Goal: Task Accomplishment & Management: Complete application form

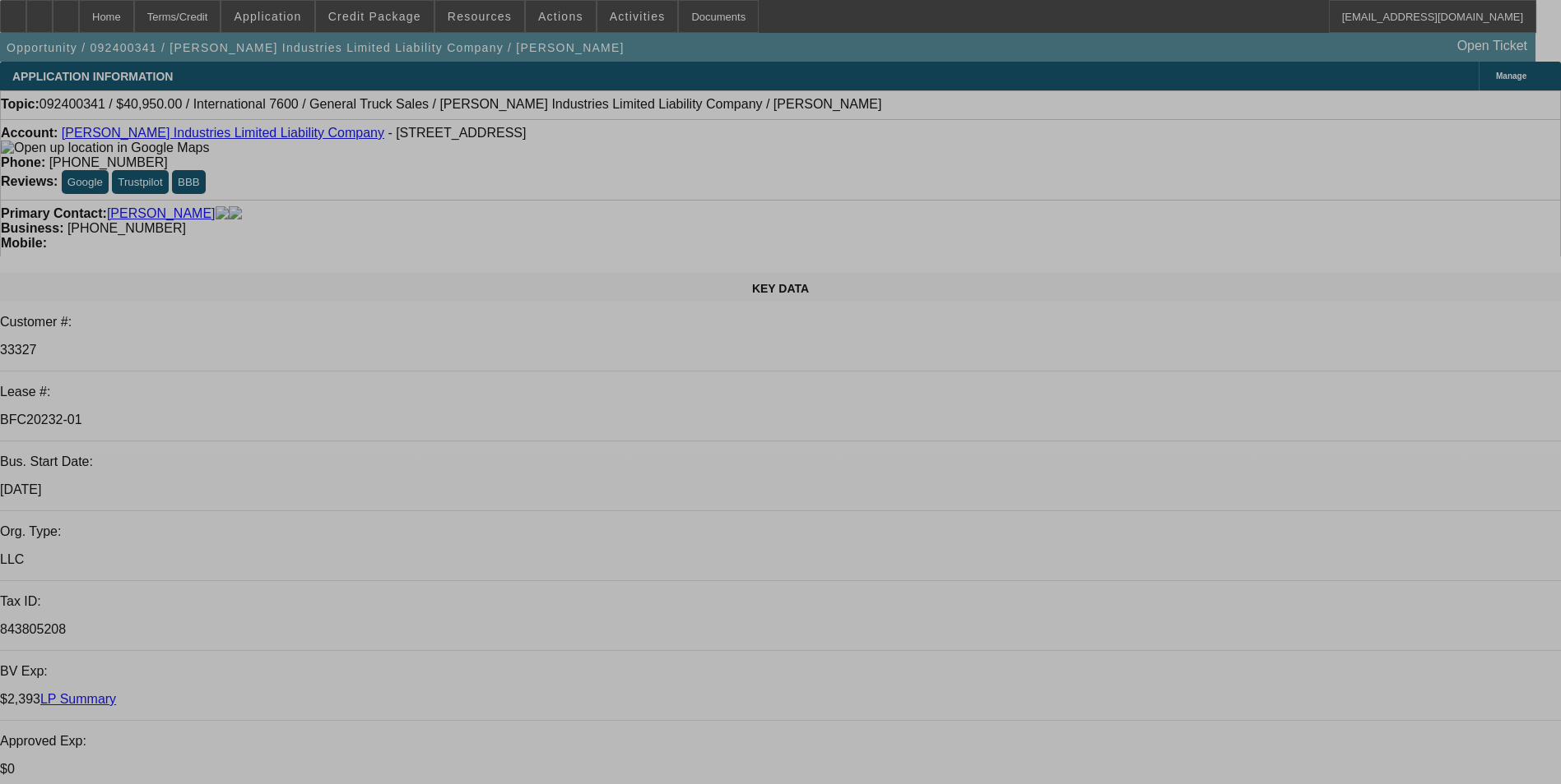
select select "0"
select select "2"
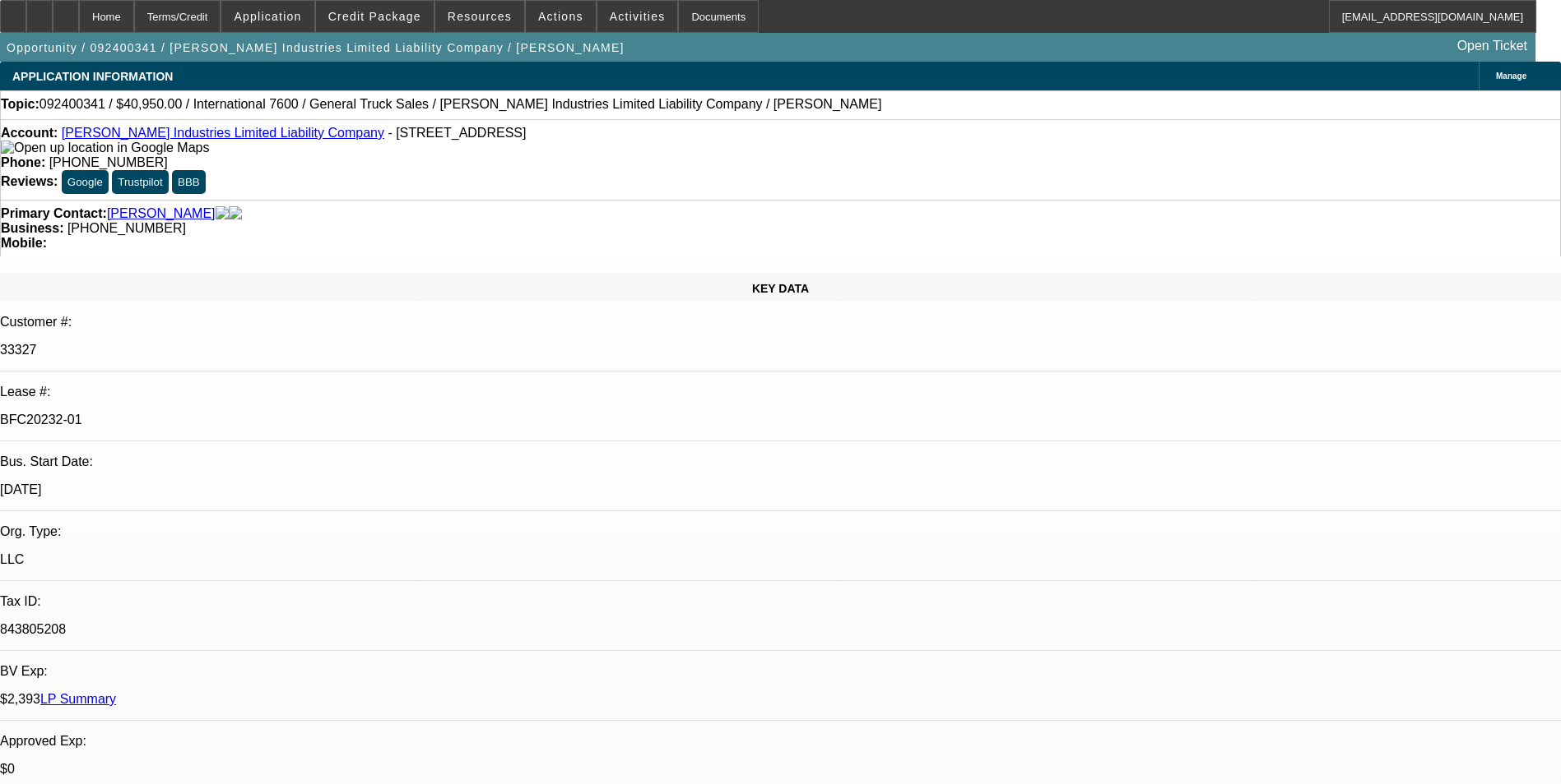
select select "0.1"
select select "0"
select select "2"
select select "0.1"
select select "0"
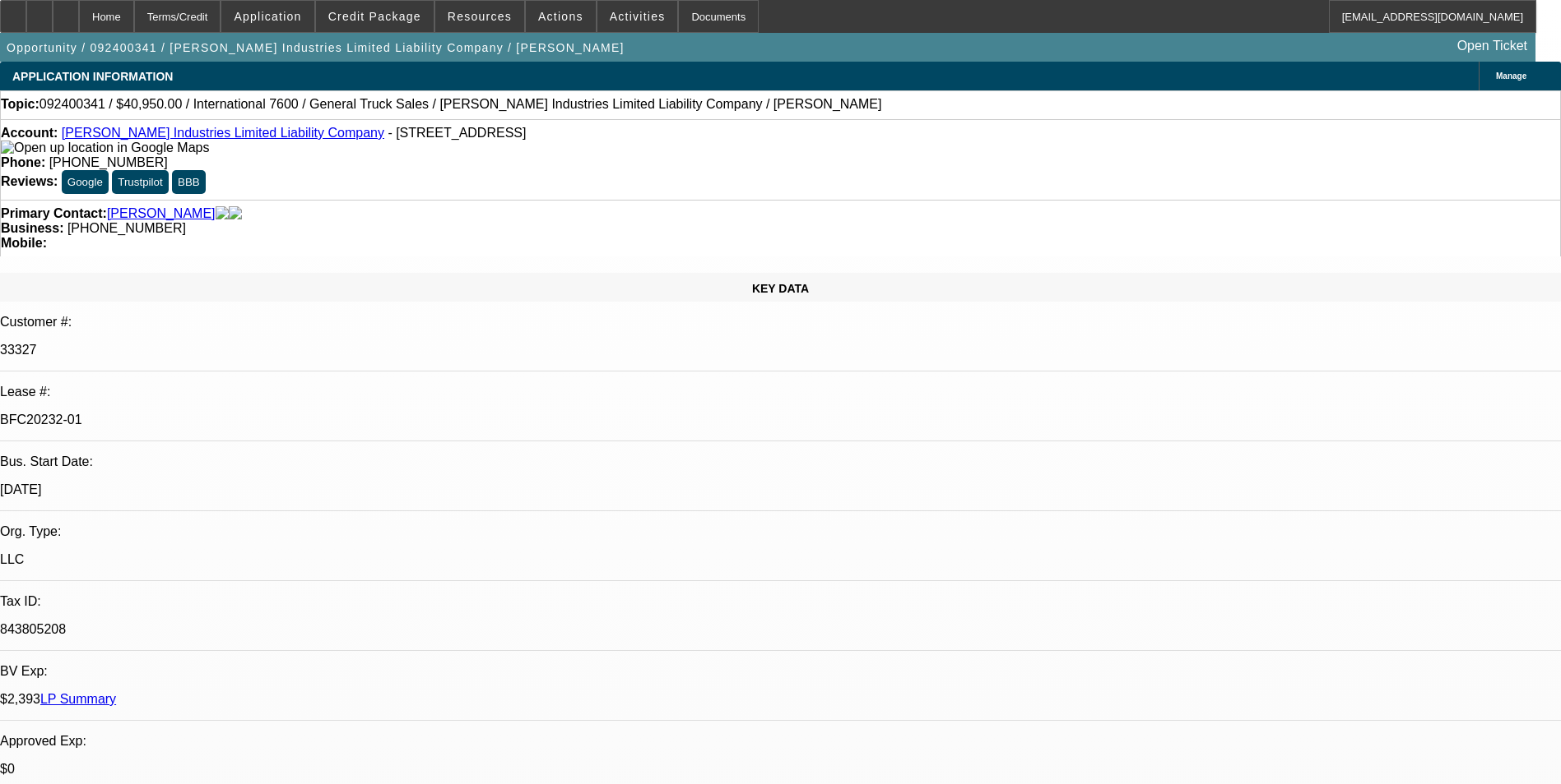
select select "2"
select select "0.1"
select select "0"
select select "2"
select select "0.1"
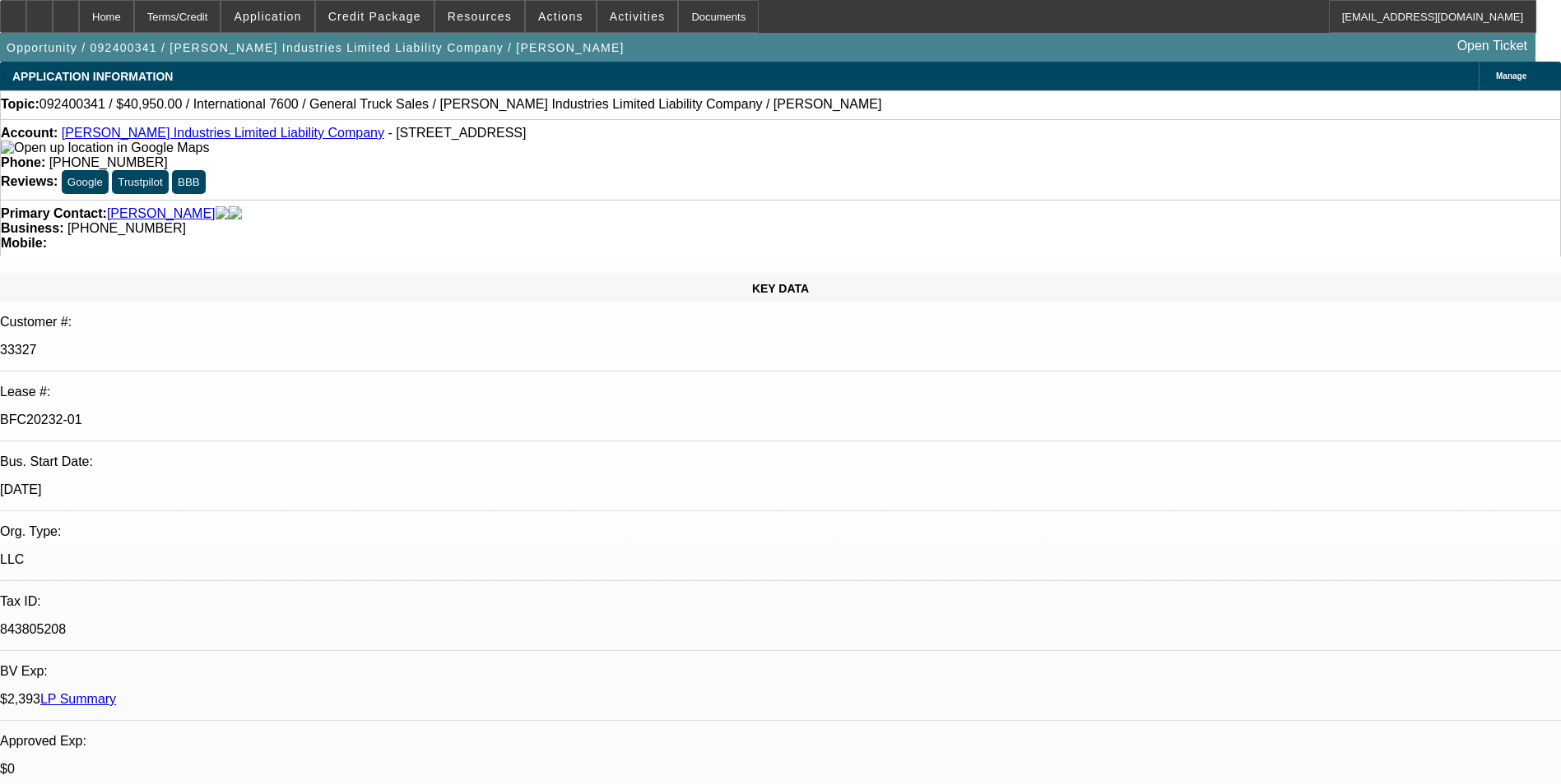
select select "1"
select select "2"
select select "4"
select select "1"
select select "2"
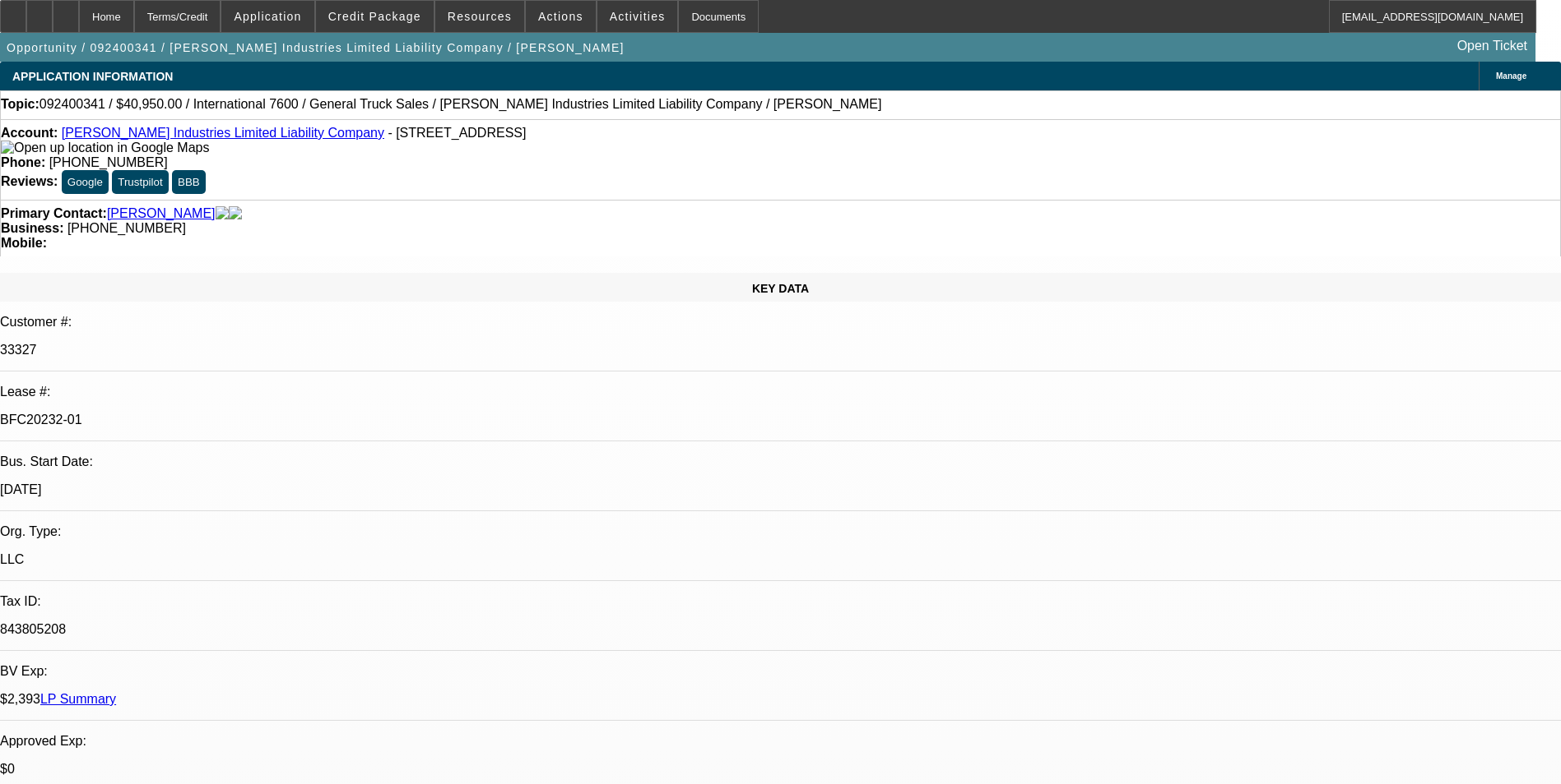
select select "4"
select select "1"
select select "2"
select select "4"
select select "1"
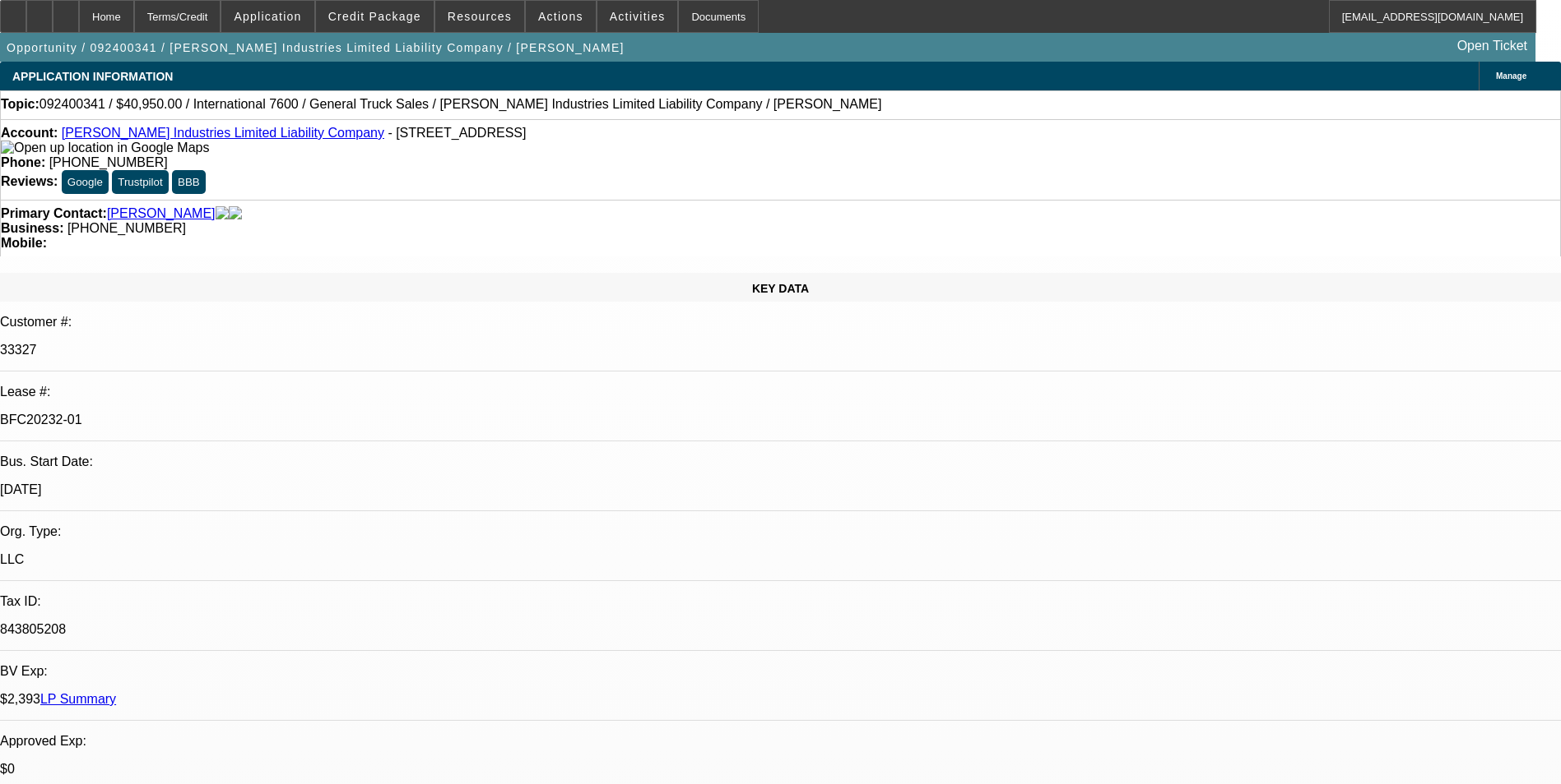
select select "2"
select select "4"
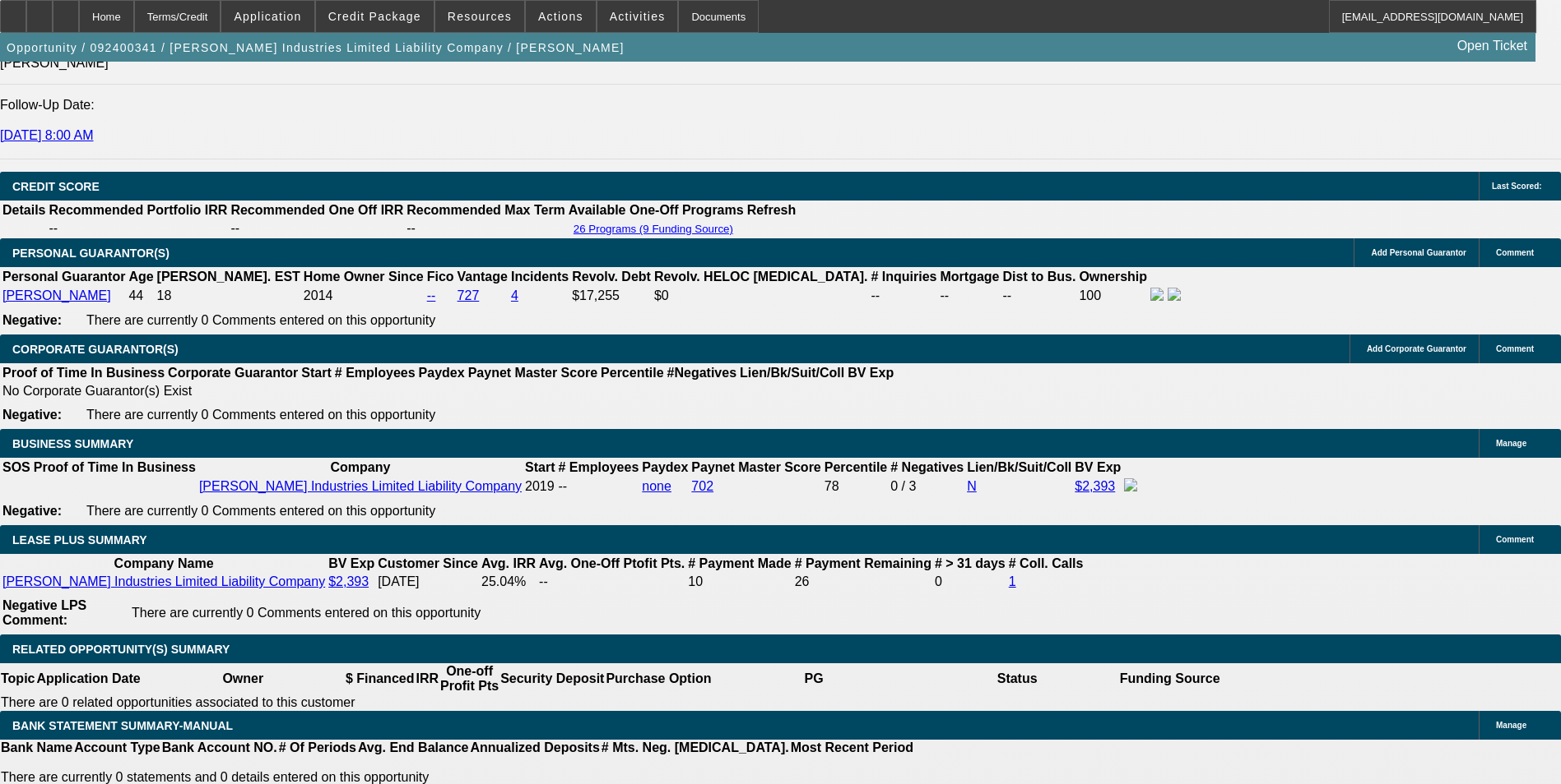
scroll to position [2384, 0]
